Goal: Go to known website: Access a specific website the user already knows

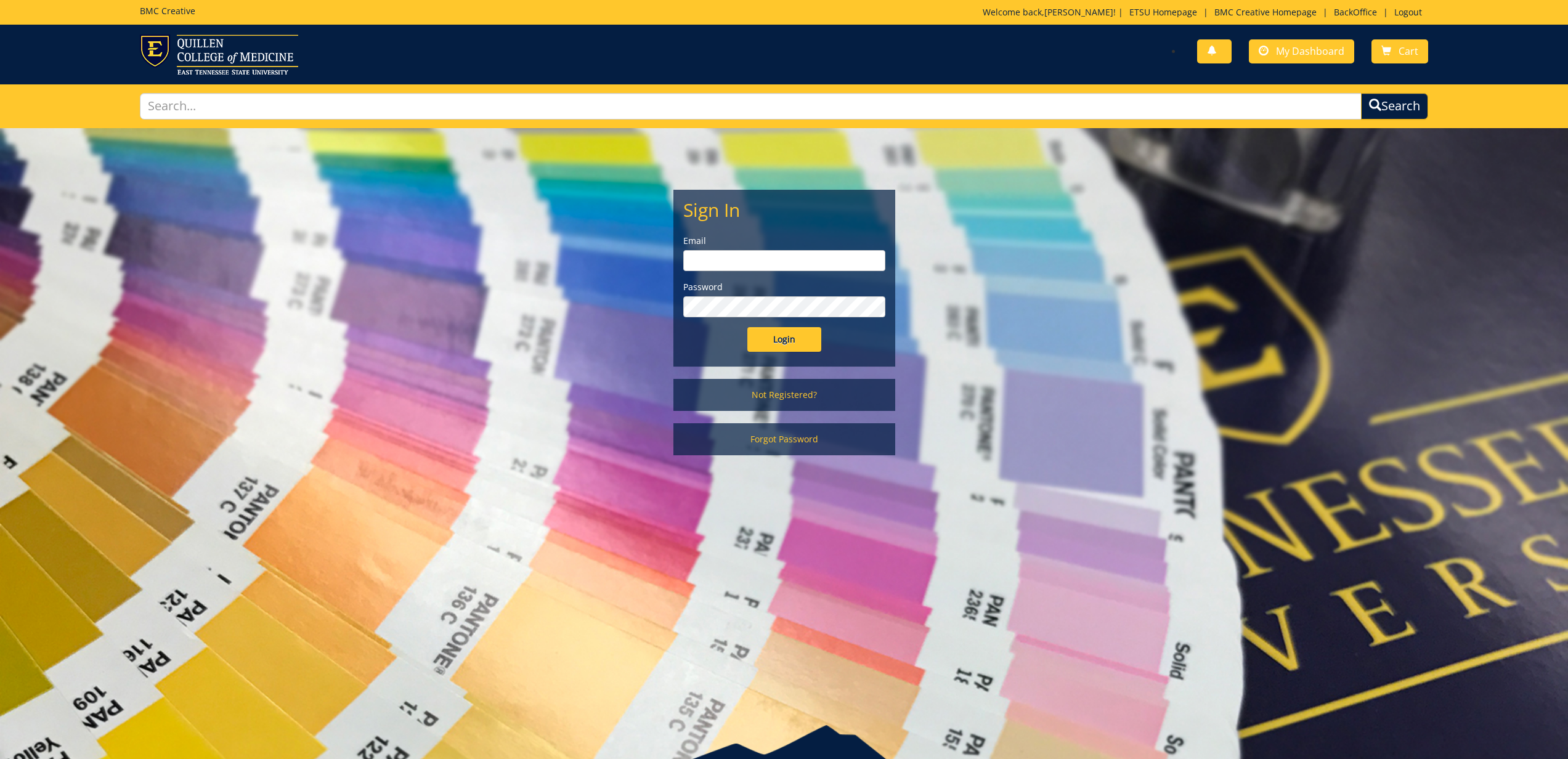
type input "gougeja@etsu.edu"
click at [800, 324] on form "Sign In Email gougeja@etsu.edu Password Login" at bounding box center [784, 276] width 202 height 152
click at [793, 348] on input "Login" at bounding box center [784, 340] width 74 height 24
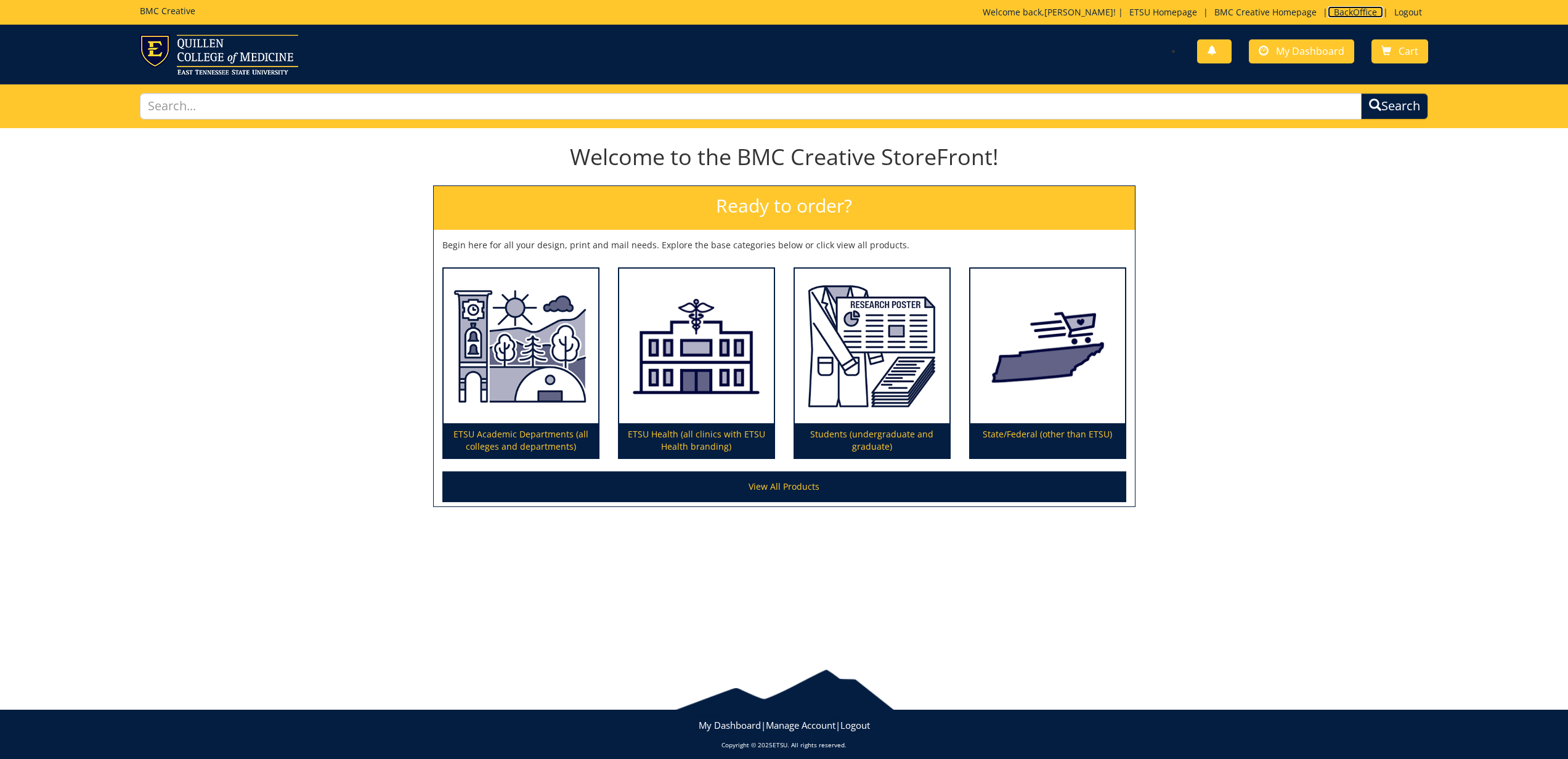
click at [1343, 14] on link "BackOffice" at bounding box center [1355, 12] width 55 height 11
